Goal: Information Seeking & Learning: Learn about a topic

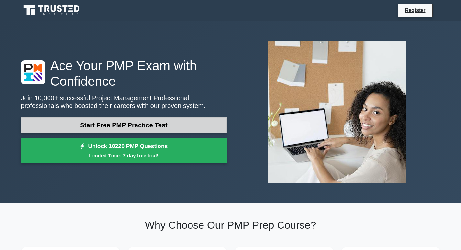
click at [97, 122] on link "Start Free PMP Practice Test" at bounding box center [124, 125] width 206 height 16
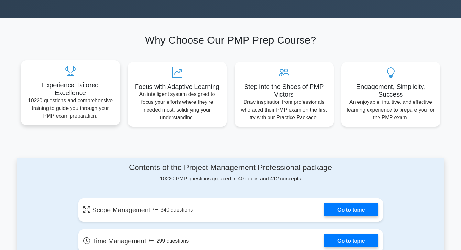
scroll to position [162, 0]
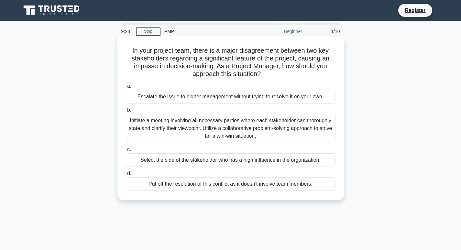
click at [316, 161] on div "Select the side of the stakeholder who has a high influence in the organization." at bounding box center [230, 160] width 209 height 14
click at [126, 152] on input "c. Select the side of the stakeholder who has a high influence in the organizat…" at bounding box center [126, 149] width 0 height 4
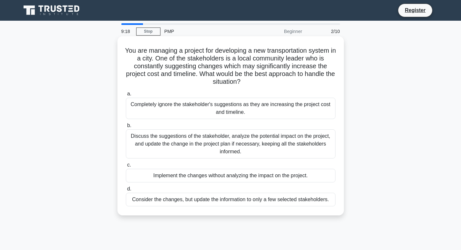
click at [170, 144] on div "Discuss the suggestions of the stakeholder, analyze the potential impact on the…" at bounding box center [230, 143] width 209 height 29
click at [126, 128] on input "b. Discuss the suggestions of the stakeholder, analyze the potential impact on …" at bounding box center [126, 125] width 0 height 4
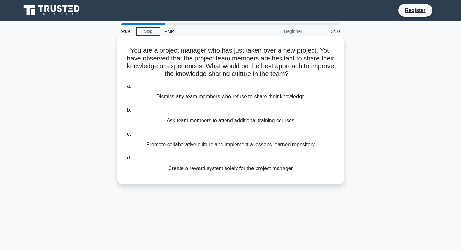
click at [181, 95] on div "Dismiss any team members who refuse to share their knowledge" at bounding box center [230, 97] width 209 height 14
click at [126, 88] on input "a. Dismiss any team members who refuse to share their knowledge" at bounding box center [126, 86] width 0 height 4
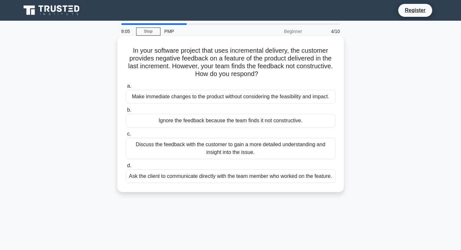
click at [193, 142] on div "Discuss the feedback with the customer to gain a more detailed understanding an…" at bounding box center [230, 148] width 209 height 21
click at [126, 136] on input "c. Discuss the feedback with the customer to gain a more detailed understanding…" at bounding box center [126, 134] width 0 height 4
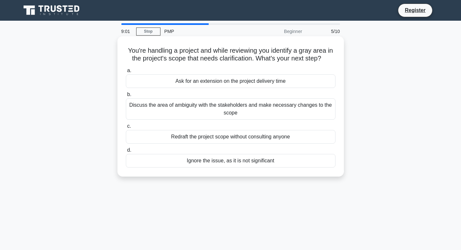
click at [201, 125] on label "c. Redraft the project scope without consulting anyone" at bounding box center [230, 132] width 209 height 21
click at [126, 125] on input "c. Redraft the project scope without consulting anyone" at bounding box center [126, 126] width 0 height 4
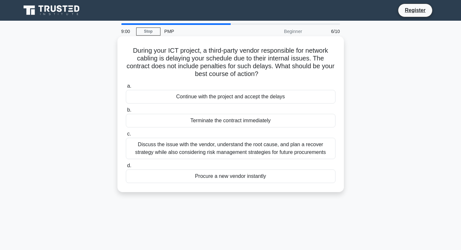
click at [196, 146] on div "Discuss the issue with the vendor, understand the root cause, and plan a recove…" at bounding box center [230, 148] width 209 height 21
click at [126, 136] on input "c. Discuss the issue with the vendor, understand the root cause, and plan a rec…" at bounding box center [126, 134] width 0 height 4
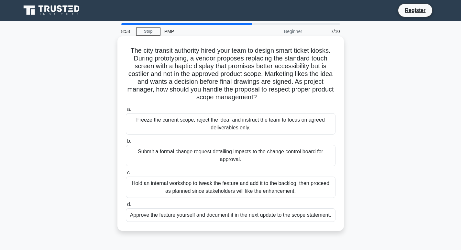
click at [196, 147] on div "Submit a formal change request detailing impacts to the change control board fo…" at bounding box center [230, 155] width 209 height 21
click at [126, 143] on input "b. Submit a formal change request detailing impacts to the change control board…" at bounding box center [126, 141] width 0 height 4
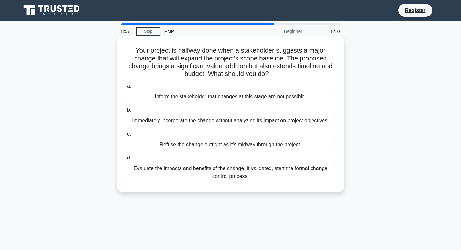
click at [191, 164] on div "Evaluate the impacts and benefits of the change, if validated, start the formal…" at bounding box center [230, 172] width 209 height 21
click at [126, 160] on input "d. Evaluate the impacts and benefits of the change, if validated, start the for…" at bounding box center [126, 158] width 0 height 4
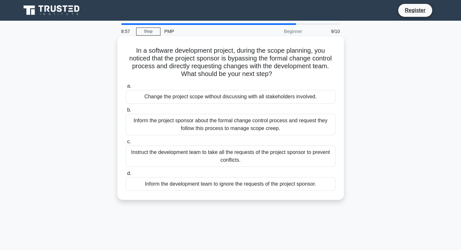
click at [188, 166] on div "Instruct the development team to take all the requests of the project sponsor t…" at bounding box center [230, 155] width 209 height 21
click at [126, 144] on input "c. Instruct the development team to take all the requests of the project sponso…" at bounding box center [126, 142] width 0 height 4
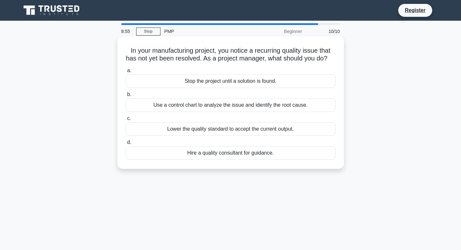
click at [195, 88] on div "Stop the project until a solution is found." at bounding box center [230, 81] width 209 height 14
click at [126, 73] on input "a. Stop the project until a solution is found." at bounding box center [126, 71] width 0 height 4
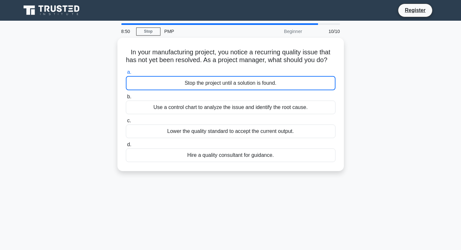
click at [171, 31] on div "PMP" at bounding box center [204, 31] width 89 height 13
click at [293, 27] on div "Beginner" at bounding box center [277, 31] width 57 height 13
drag, startPoint x: 341, startPoint y: 32, endPoint x: 332, endPoint y: 33, distance: 8.4
click at [340, 32] on div "10/10" at bounding box center [325, 31] width 38 height 13
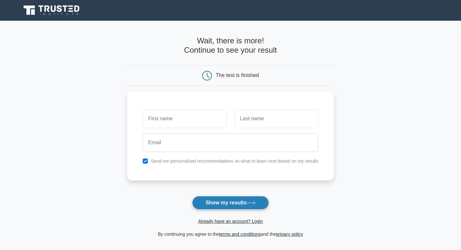
click at [211, 201] on button "Show my results" at bounding box center [230, 203] width 76 height 14
click at [209, 76] on icon at bounding box center [207, 76] width 10 height 10
click at [235, 77] on div "The test is finished" at bounding box center [237, 74] width 43 height 5
click at [195, 238] on div "By continuing you agree to the terms and conditions and the privacy policy" at bounding box center [230, 234] width 214 height 8
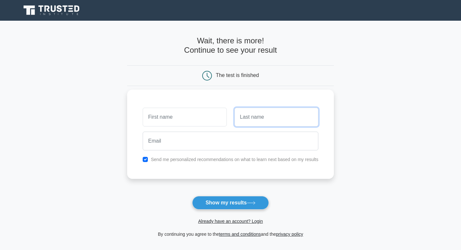
drag, startPoint x: 270, startPoint y: 120, endPoint x: 266, endPoint y: 121, distance: 3.7
click at [268, 121] on input "text" at bounding box center [276, 117] width 84 height 19
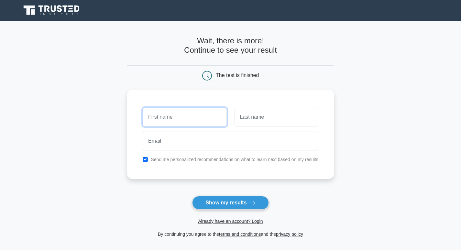
drag, startPoint x: 186, startPoint y: 114, endPoint x: 186, endPoint y: 125, distance: 11.0
click at [185, 114] on input "text" at bounding box center [185, 117] width 84 height 19
drag, startPoint x: 187, startPoint y: 131, endPoint x: 185, endPoint y: 135, distance: 4.8
click at [187, 132] on div at bounding box center [230, 141] width 183 height 24
click at [147, 159] on input "checkbox" at bounding box center [145, 159] width 5 height 5
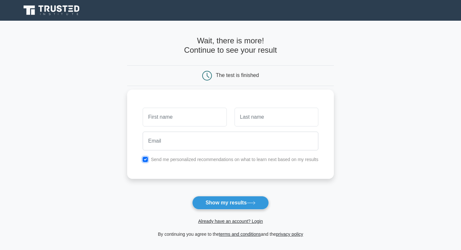
checkbox input "false"
click at [149, 158] on div "Send me personalized recommendations on what to learn next based on my results" at bounding box center [230, 160] width 183 height 8
click at [259, 201] on button "Show my results" at bounding box center [230, 203] width 76 height 14
click at [253, 202] on icon at bounding box center [251, 203] width 9 height 4
click at [230, 199] on button "Show my results" at bounding box center [230, 203] width 76 height 14
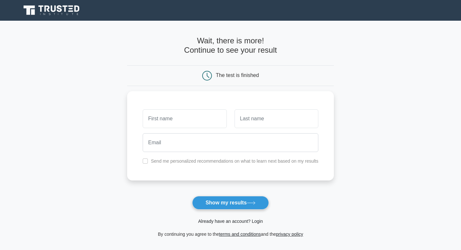
click at [214, 219] on link "Already have an account? Login" at bounding box center [230, 221] width 65 height 5
